Goal: Navigation & Orientation: Find specific page/section

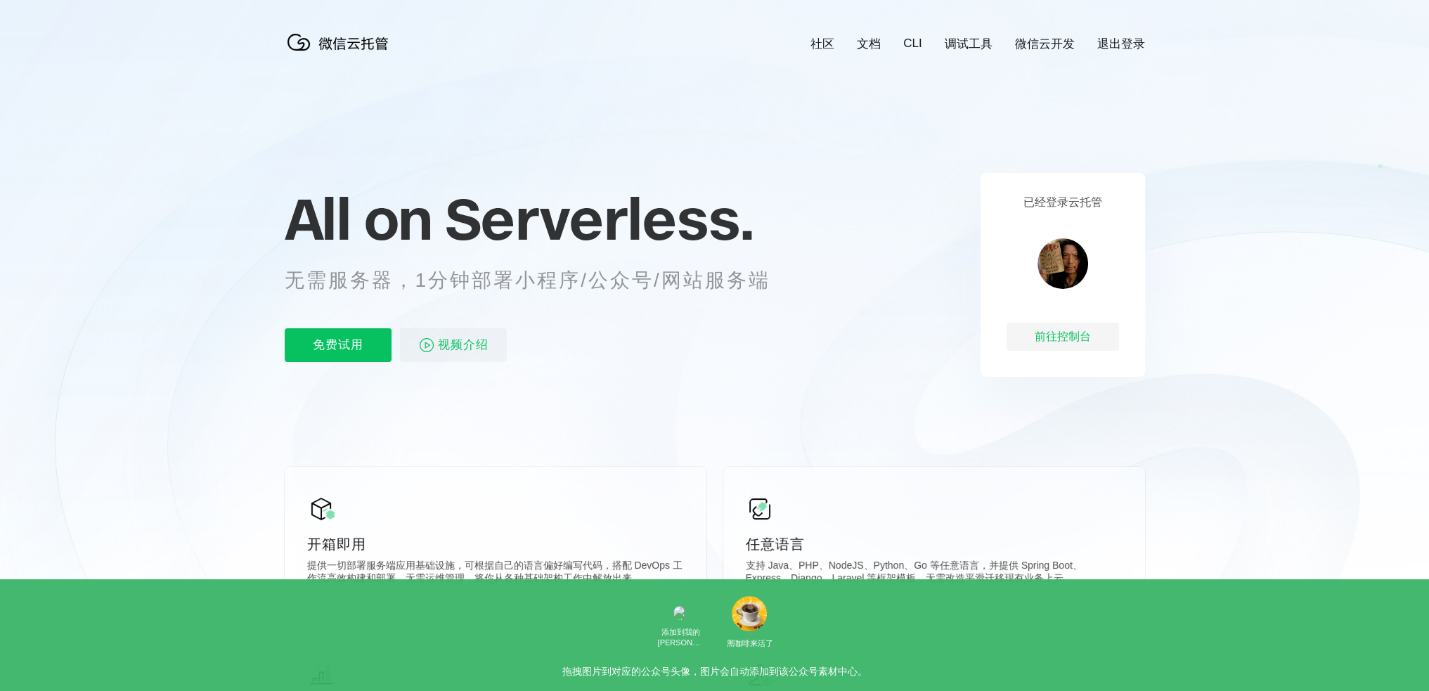
scroll to position [0, 2499]
click at [1250, 158] on icon at bounding box center [714, 379] width 1349 height 759
click at [1259, 160] on icon at bounding box center [714, 379] width 1349 height 759
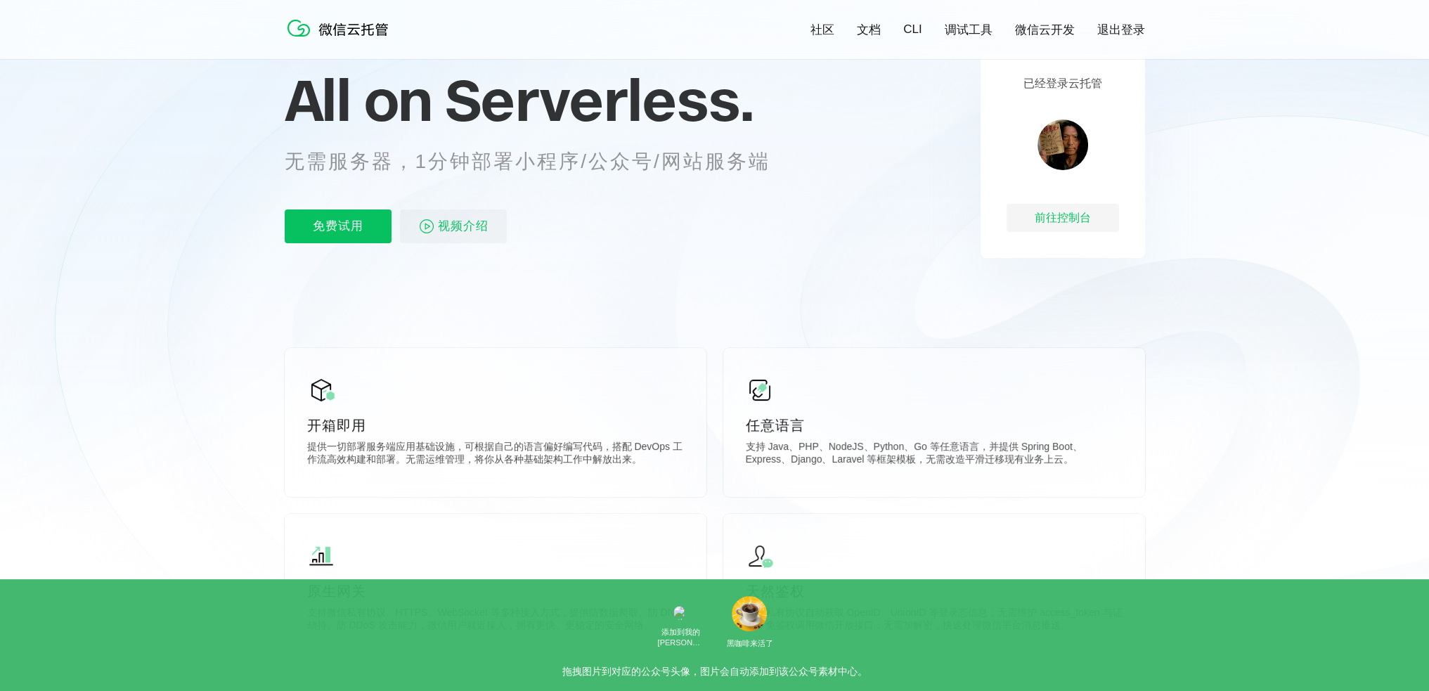
scroll to position [141, 0]
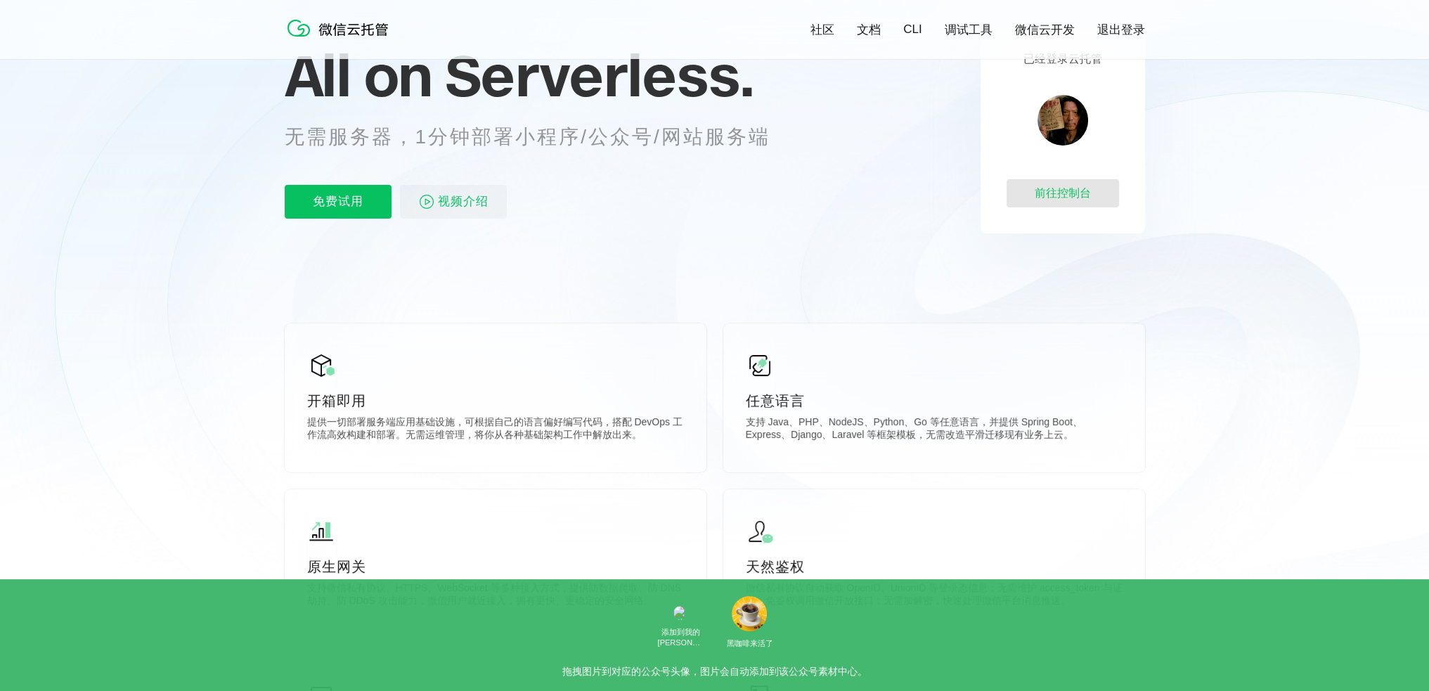
click at [1072, 194] on div "前往控制台" at bounding box center [1062, 193] width 112 height 28
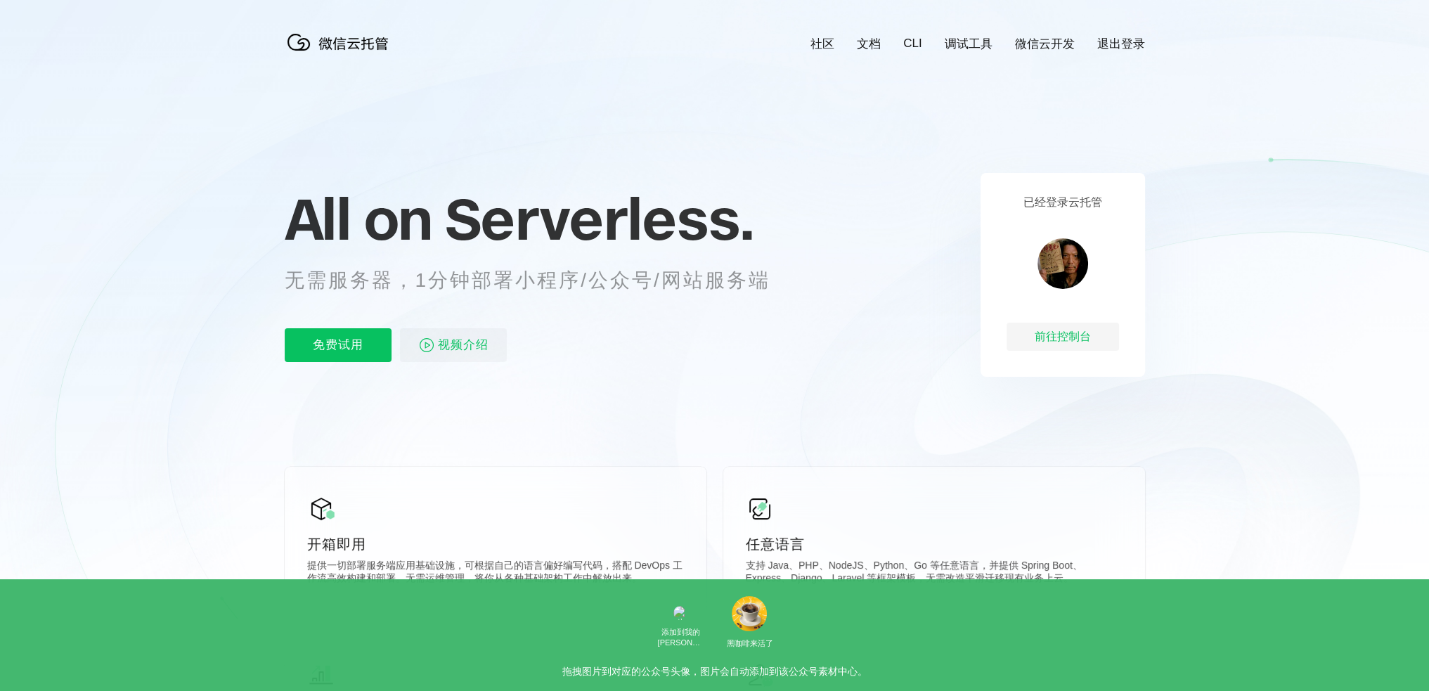
click at [774, 134] on icon at bounding box center [714, 379] width 1349 height 759
click at [1048, 41] on link "微信云开发" at bounding box center [1045, 44] width 60 height 16
